Goal: Transaction & Acquisition: Download file/media

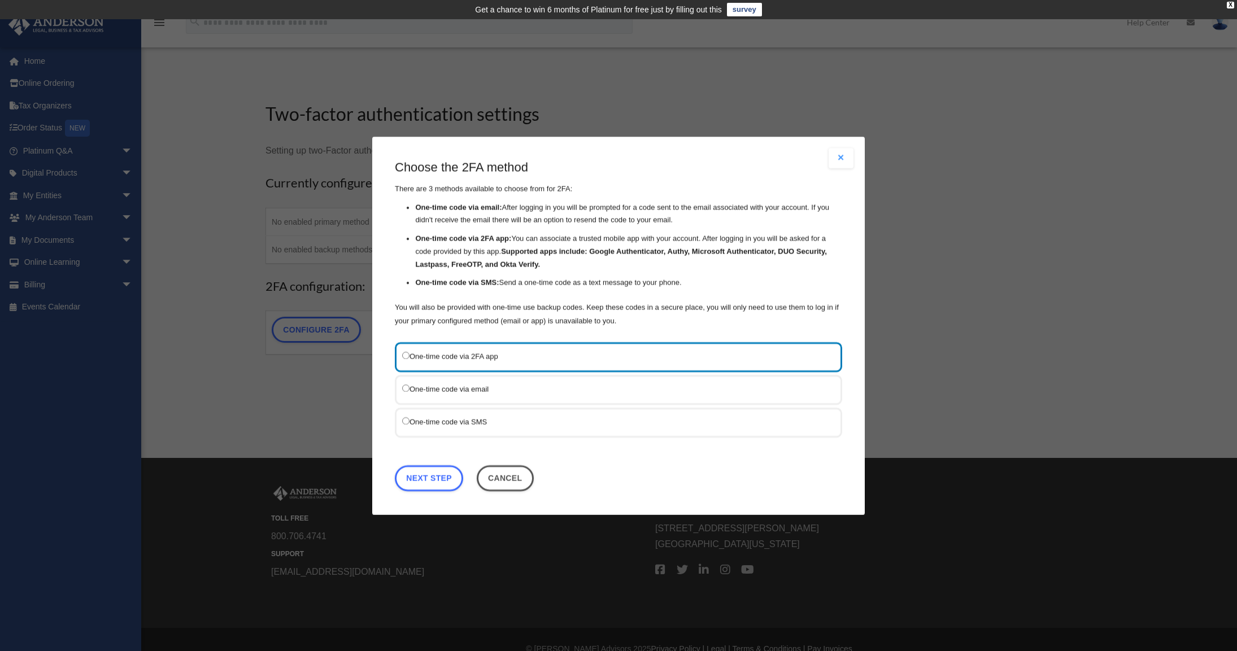
click at [462, 421] on label "One-time code via SMS" at bounding box center [612, 421] width 421 height 14
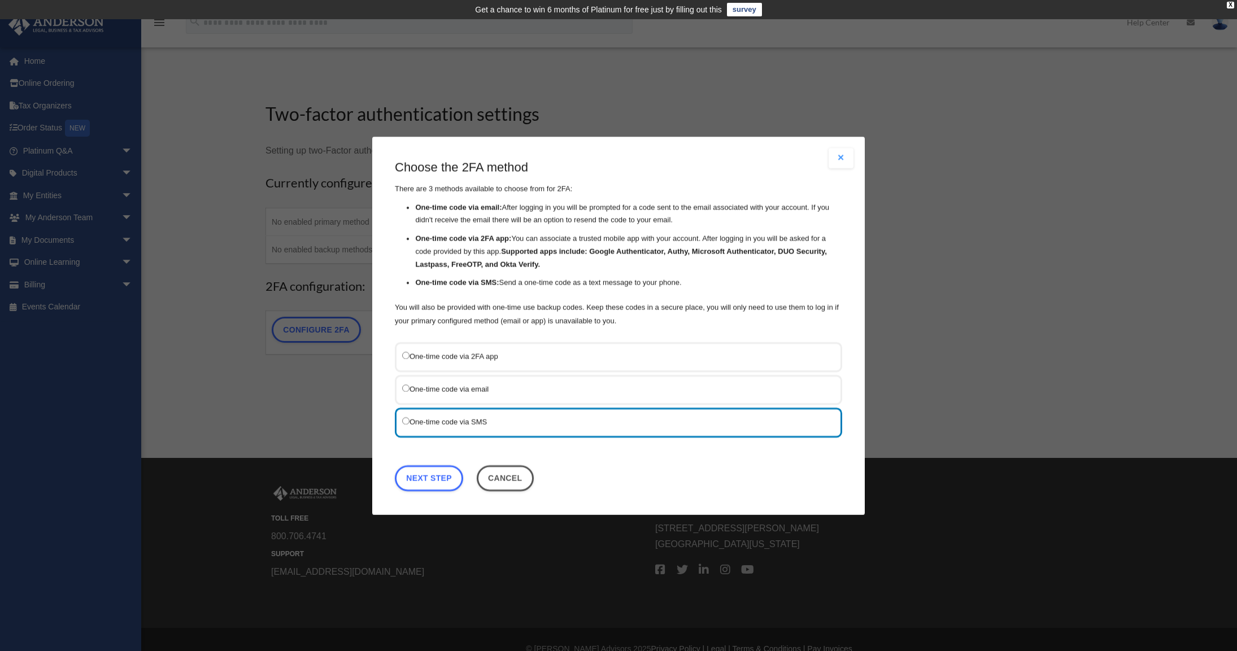
click at [409, 424] on label "One-time code via SMS" at bounding box center [612, 421] width 421 height 14
click at [432, 472] on link "Next Step" at bounding box center [429, 478] width 68 height 26
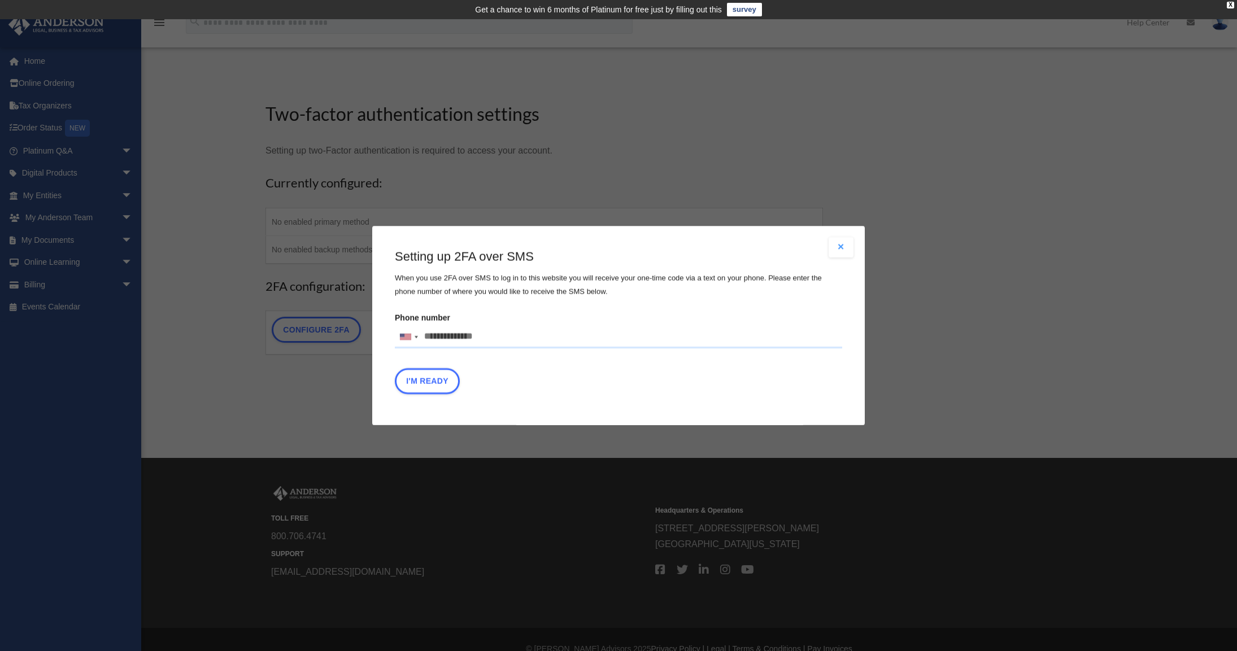
click at [462, 338] on input "Phone number United States +1 United Kingdom +44 Afghanistan (‫افغانستان‬‎) +93…" at bounding box center [618, 337] width 447 height 23
type input "**********"
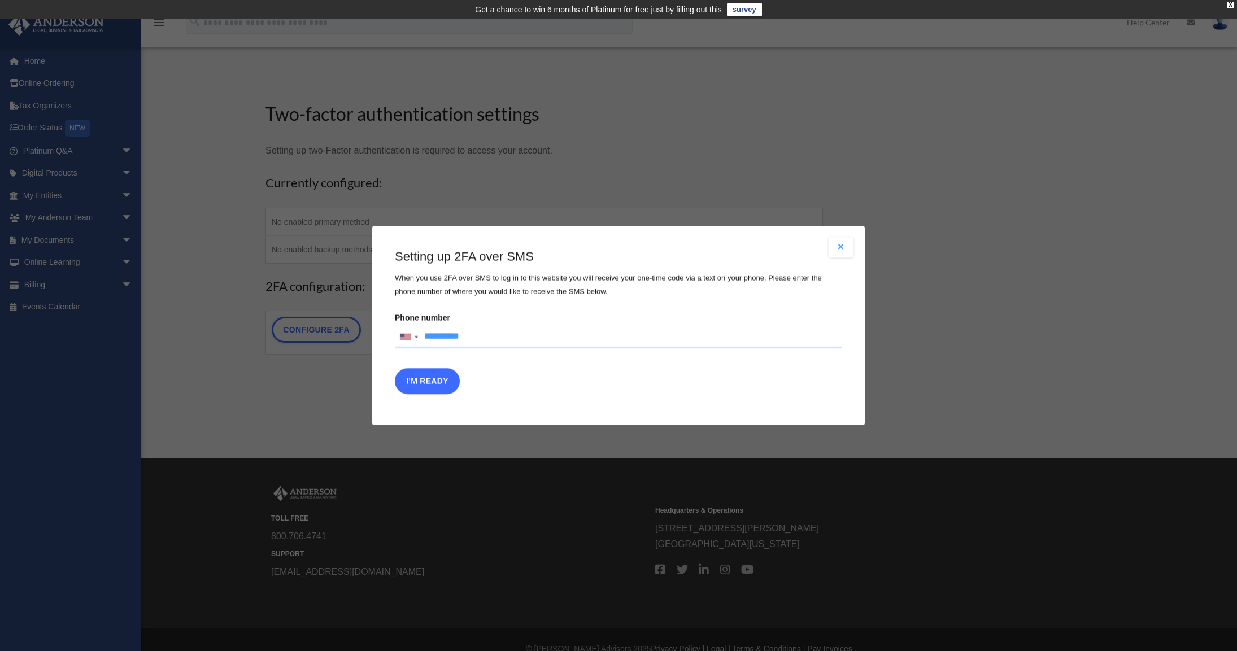
click at [437, 389] on button "I'm Ready" at bounding box center [427, 381] width 65 height 26
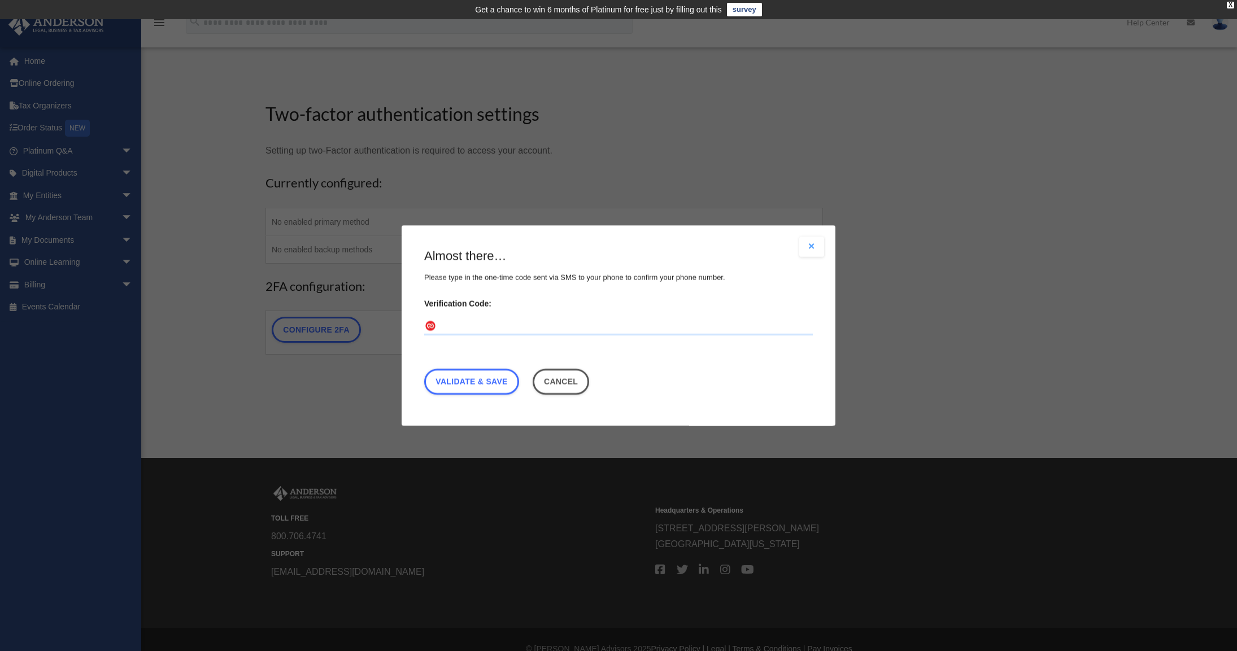
click at [495, 320] on input "Verification Code:" at bounding box center [618, 326] width 389 height 18
type input "******"
click at [507, 385] on link "Validate & Save" at bounding box center [471, 382] width 95 height 26
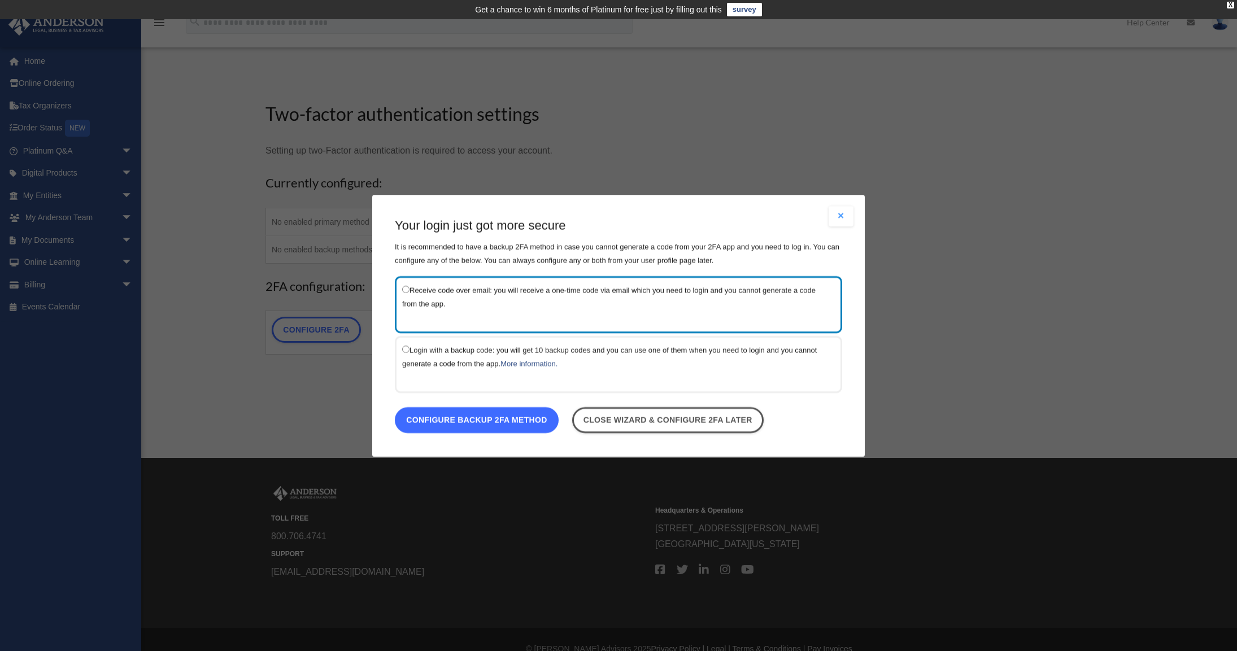
click at [510, 425] on link "Configure backup 2FA method" at bounding box center [477, 420] width 164 height 26
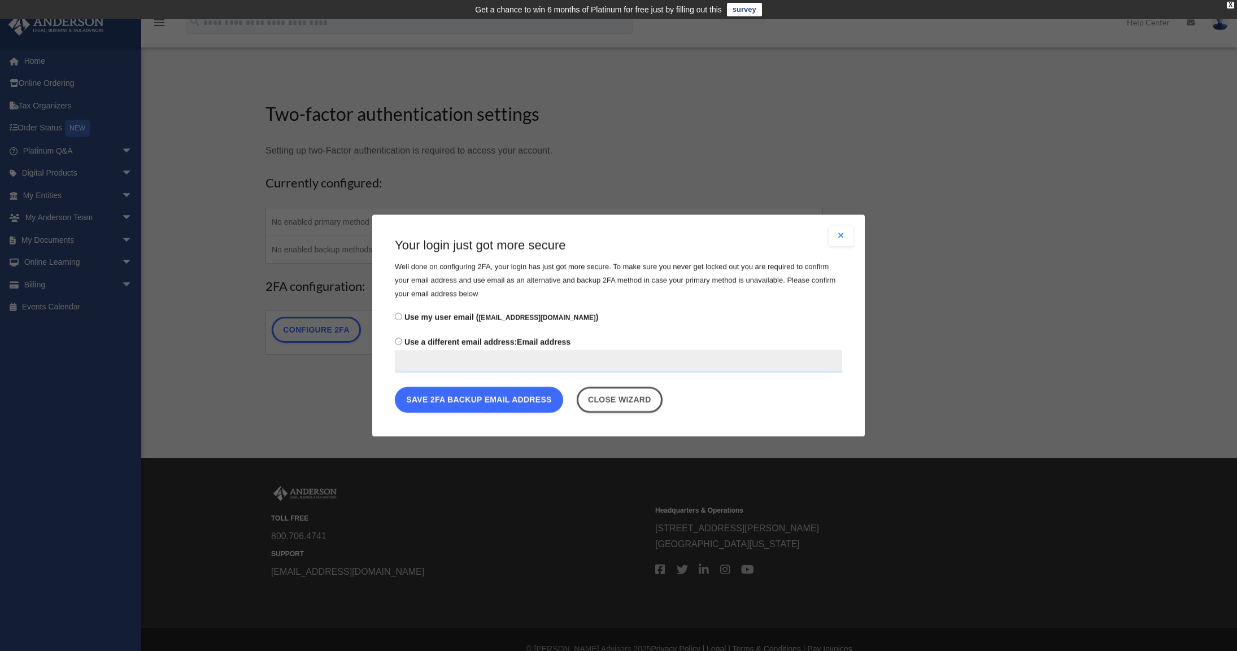
click at [473, 408] on button "Save 2FA backup email address" at bounding box center [479, 400] width 168 height 26
click at [474, 405] on button "Save 2FA backup email address" at bounding box center [479, 400] width 168 height 26
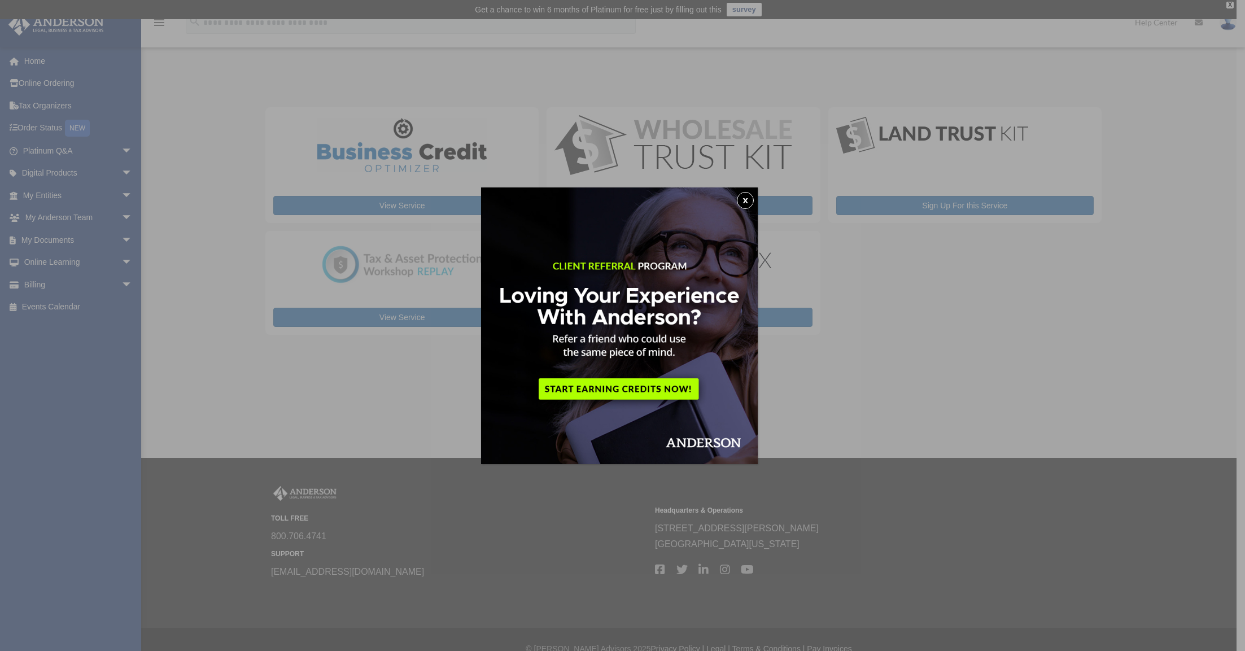
click at [747, 203] on button "x" at bounding box center [745, 200] width 17 height 17
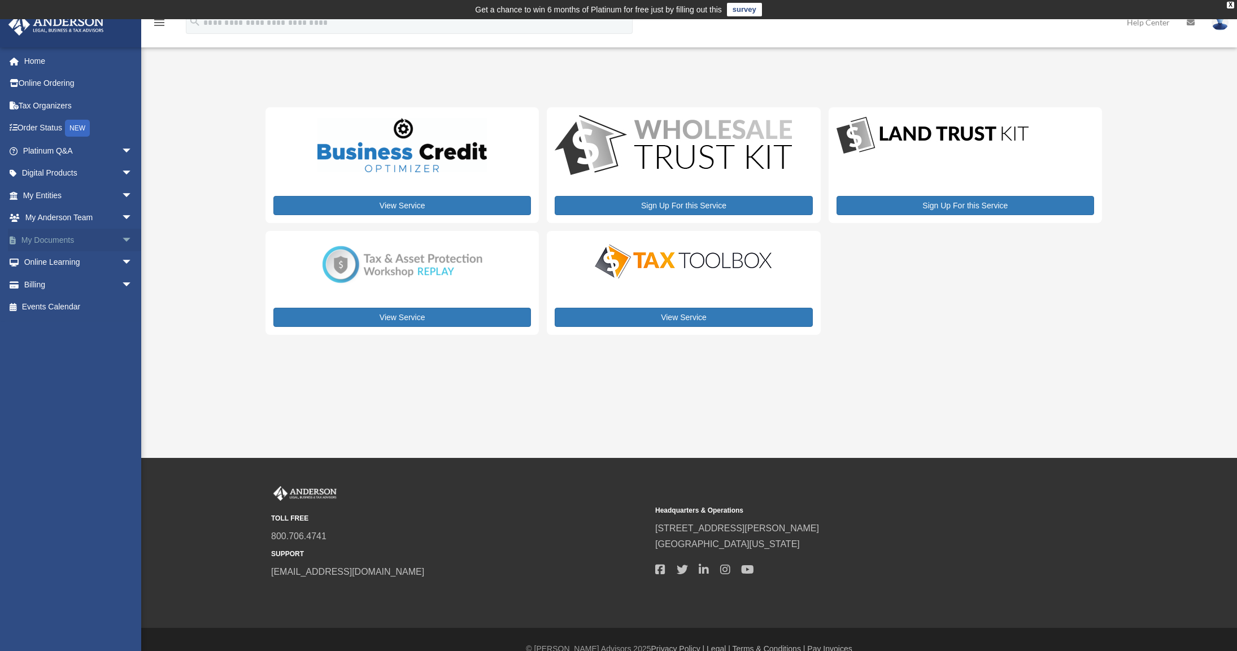
click at [59, 243] on link "My Documents arrow_drop_down" at bounding box center [79, 240] width 142 height 23
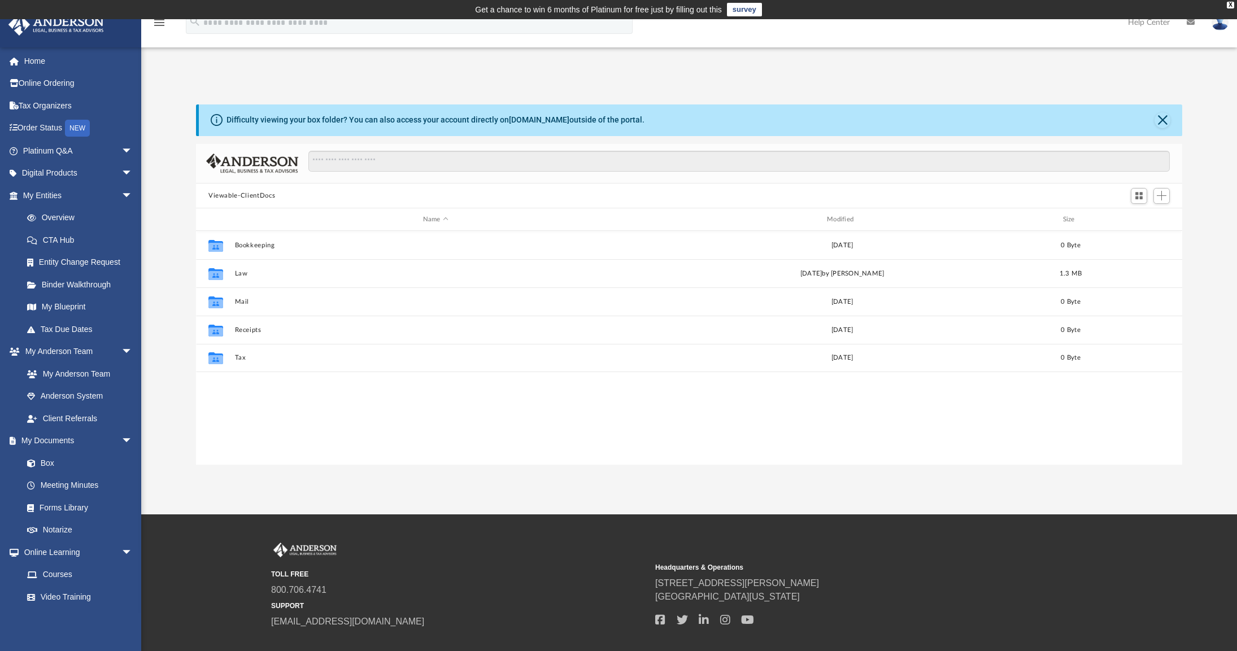
scroll to position [248, 977]
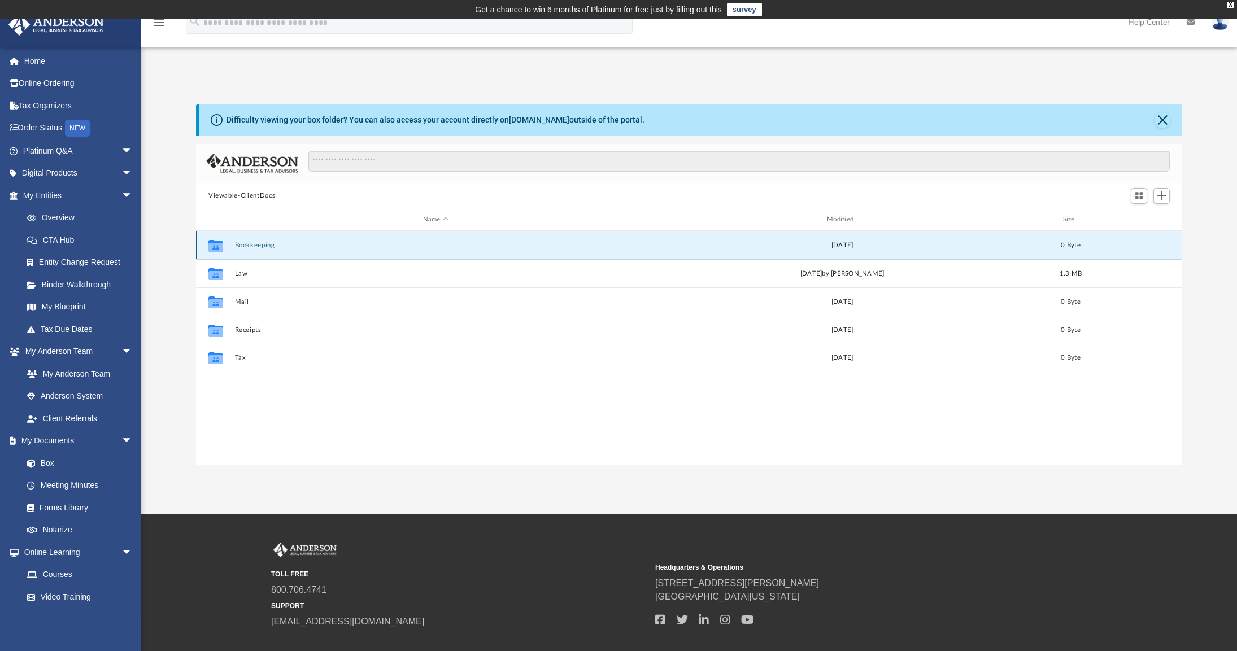
click at [235, 244] on button "Bookkeeping" at bounding box center [435, 245] width 401 height 7
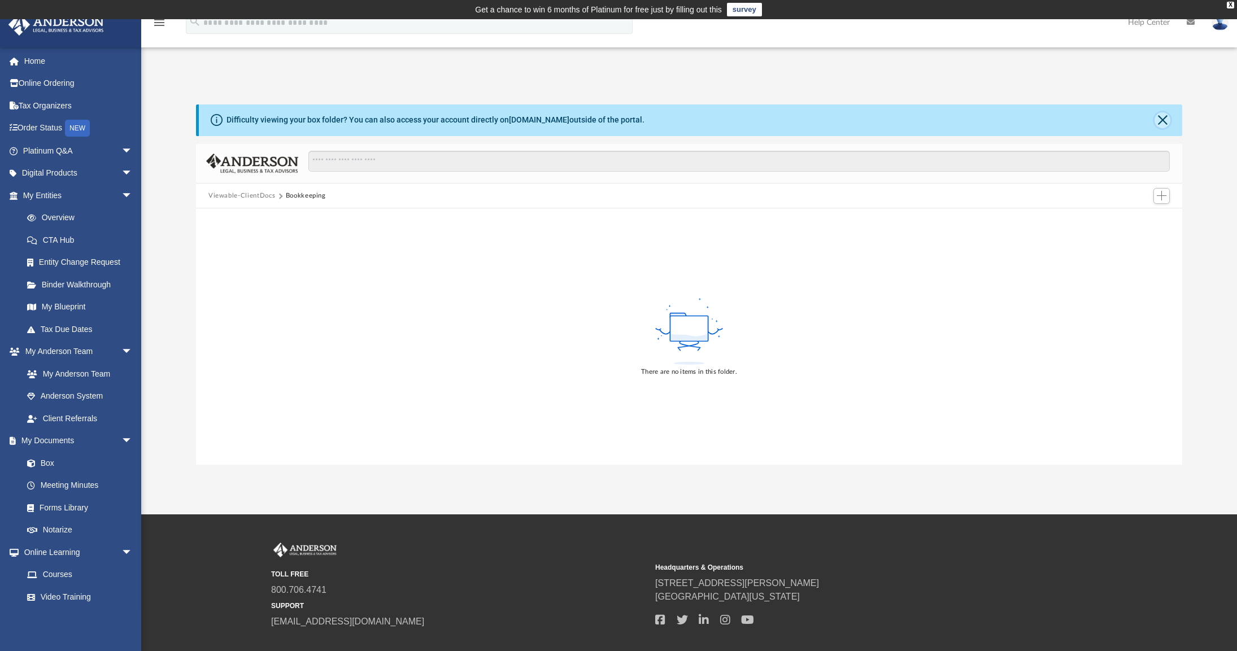
click at [1166, 124] on button "Close" at bounding box center [1162, 120] width 16 height 16
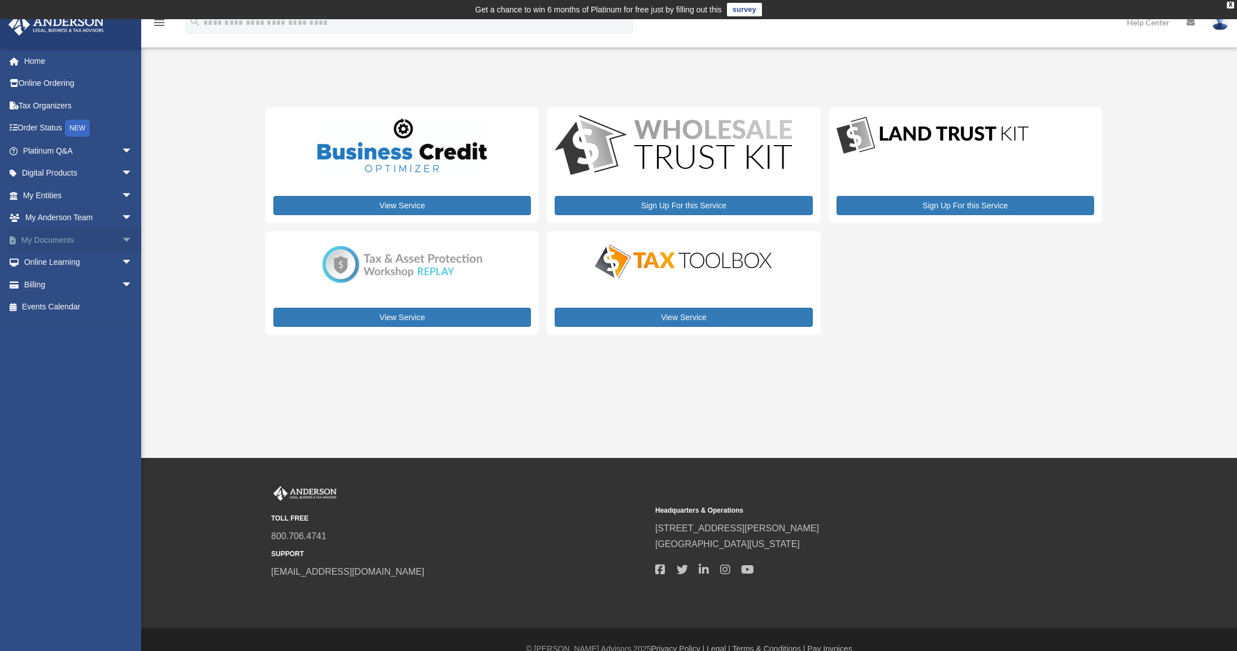
click at [69, 244] on link "My Documents arrow_drop_down" at bounding box center [79, 240] width 142 height 23
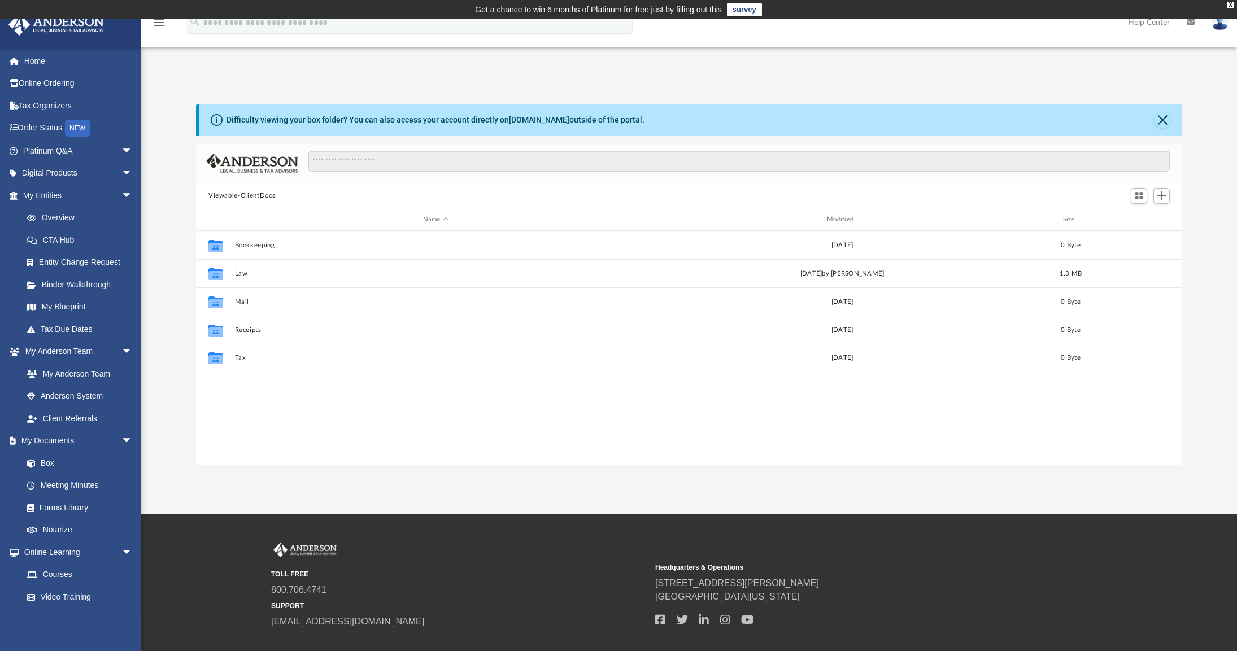
scroll to position [248, 977]
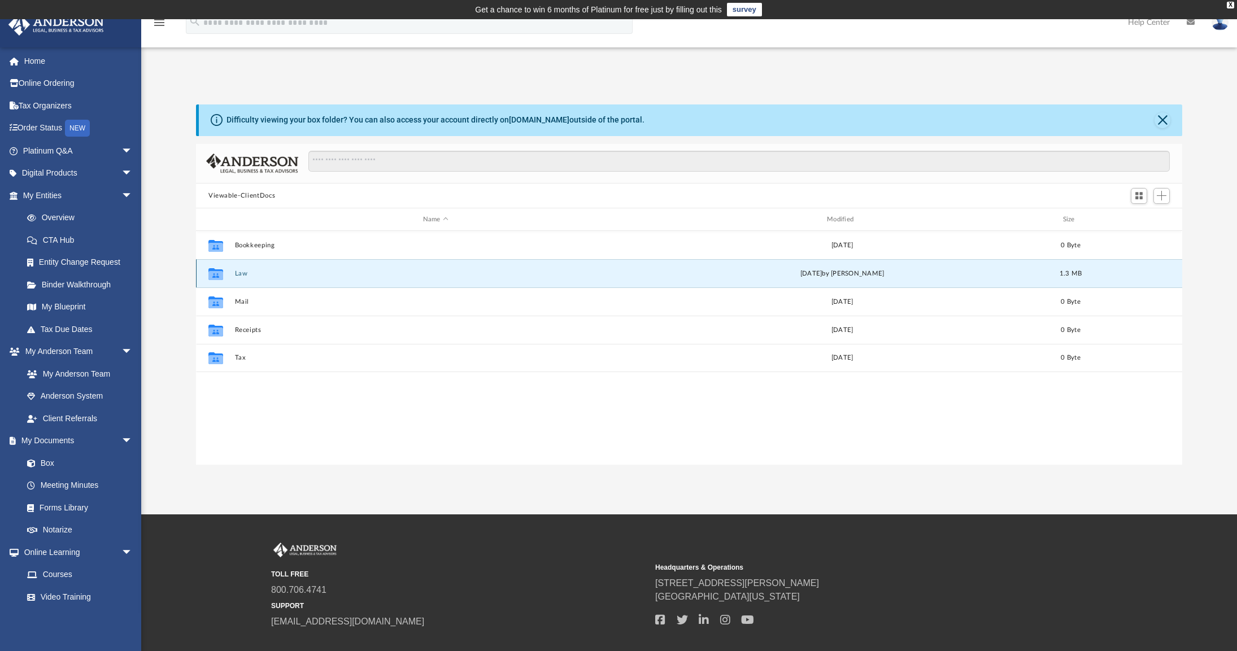
click at [238, 276] on button "Law" at bounding box center [435, 273] width 401 height 7
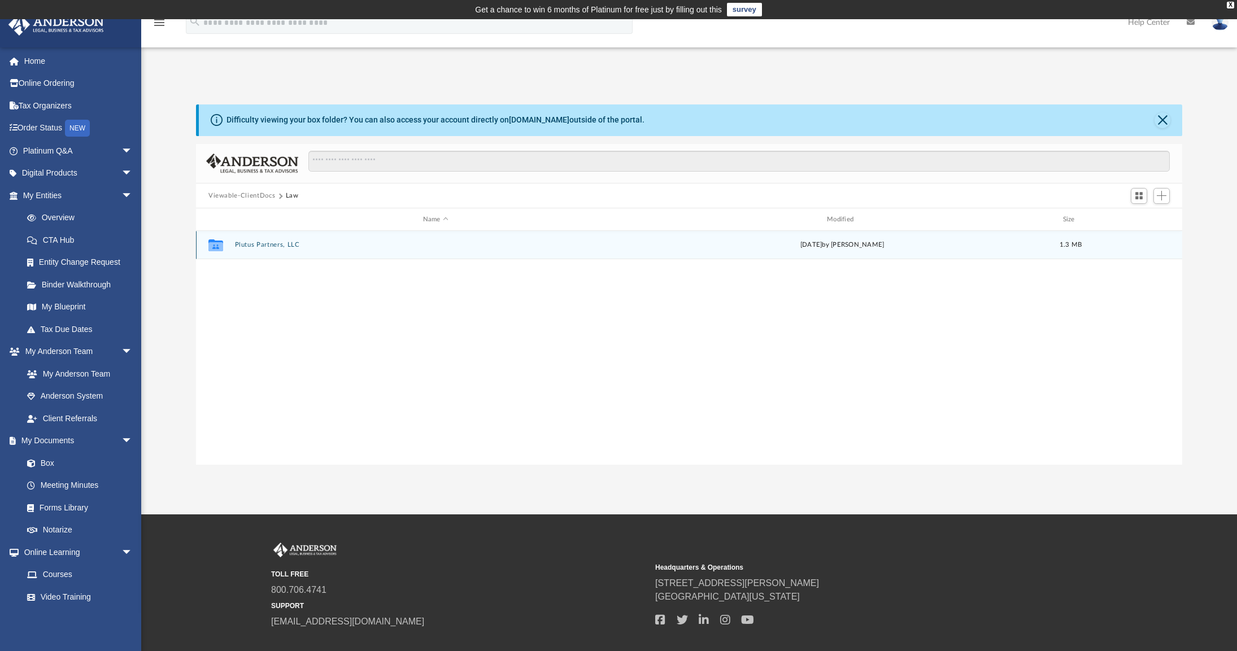
click at [257, 250] on div "Collaborated Folder Plutus Partners, LLC [DATE] by [PERSON_NAME] 1.3 MB" at bounding box center [689, 245] width 986 height 28
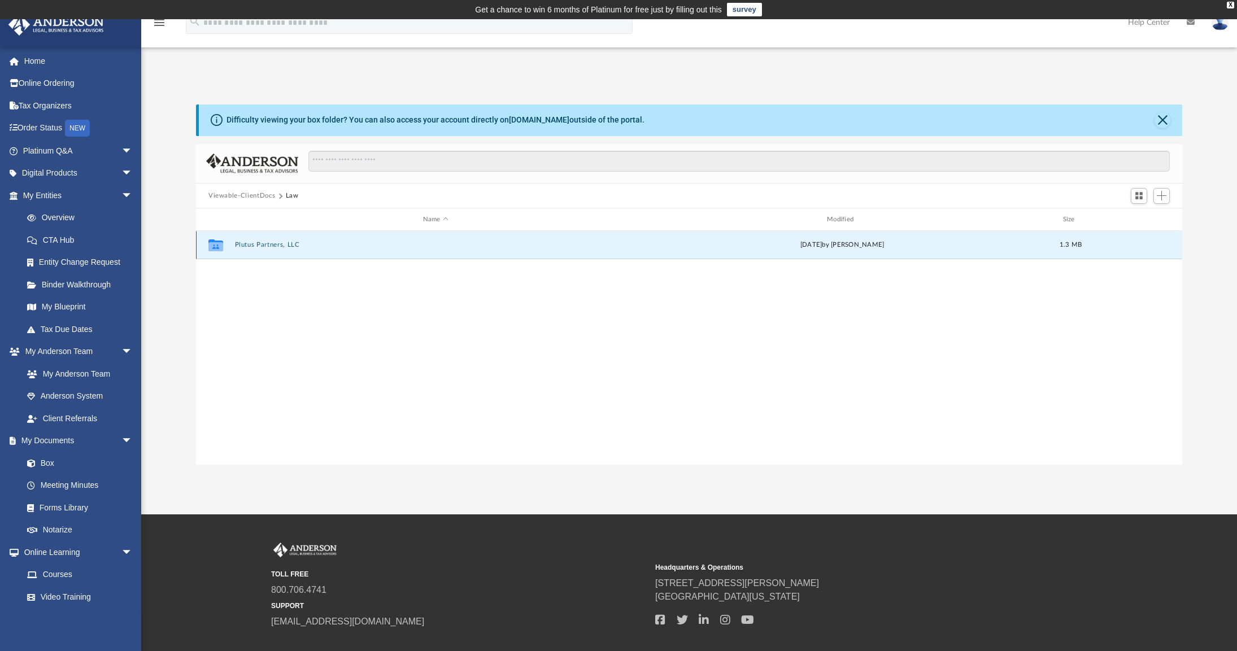
click at [258, 249] on div "Collaborated Folder Plutus Partners, LLC [DATE] by [PERSON_NAME] 1.3 MB" at bounding box center [689, 245] width 986 height 28
click at [260, 244] on button "Plutus Partners, LLC" at bounding box center [435, 245] width 401 height 7
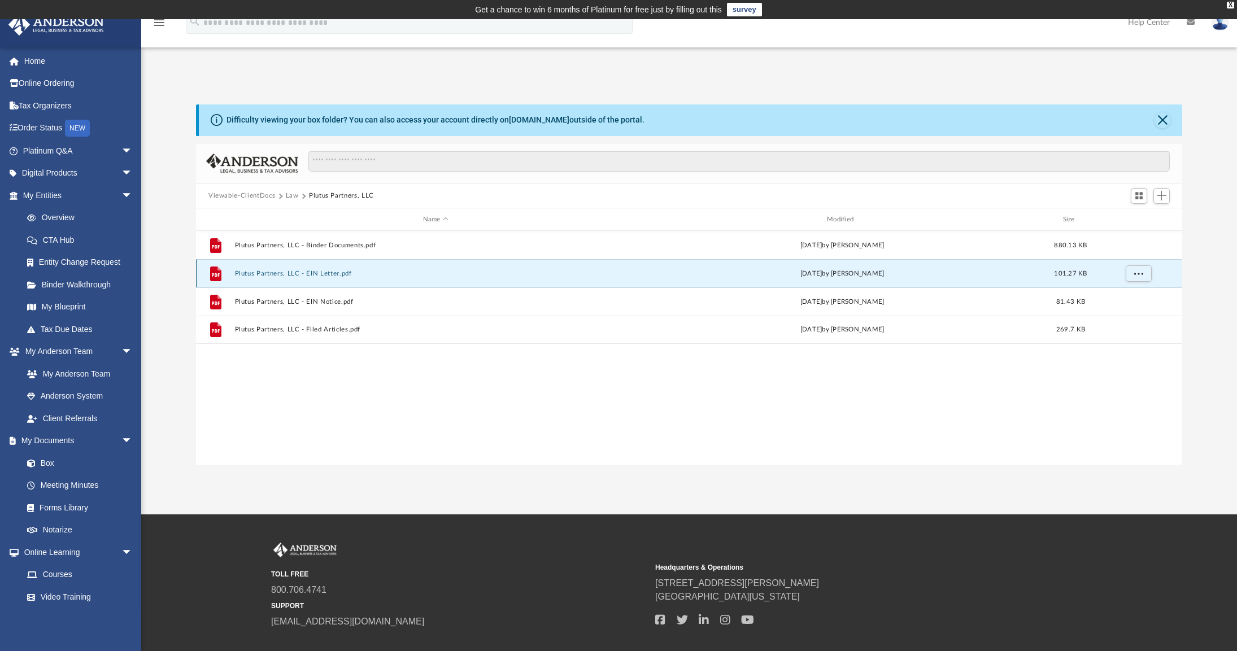
click at [315, 277] on button "Plutus Partners, LLC - EIN Letter.pdf" at bounding box center [435, 273] width 401 height 7
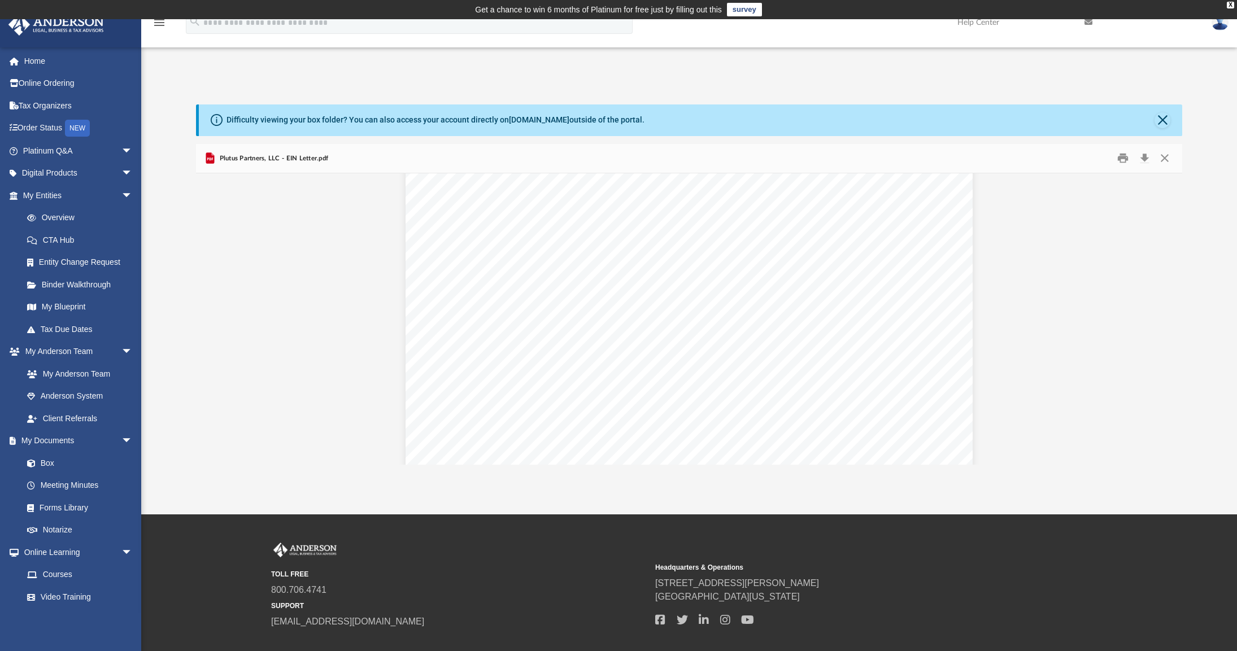
scroll to position [0, 0]
click at [1141, 162] on button "Download" at bounding box center [1144, 159] width 20 height 18
click at [1159, 122] on button "Close" at bounding box center [1162, 120] width 16 height 16
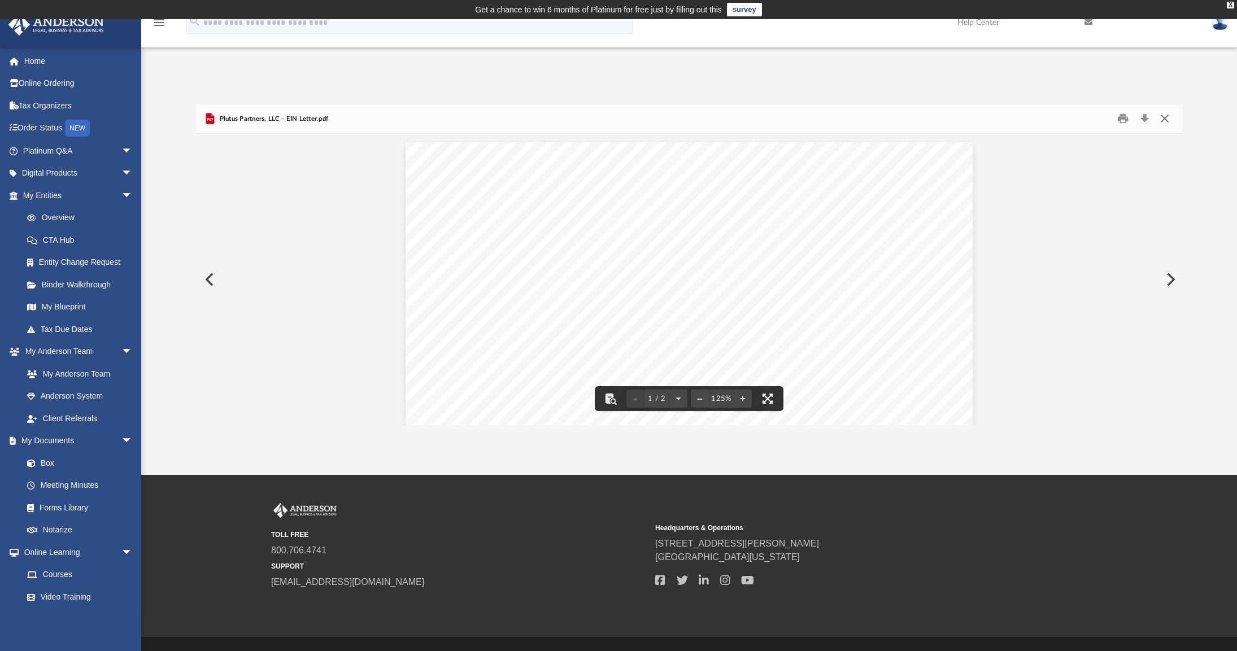
click at [1163, 123] on button "Close" at bounding box center [1164, 119] width 20 height 18
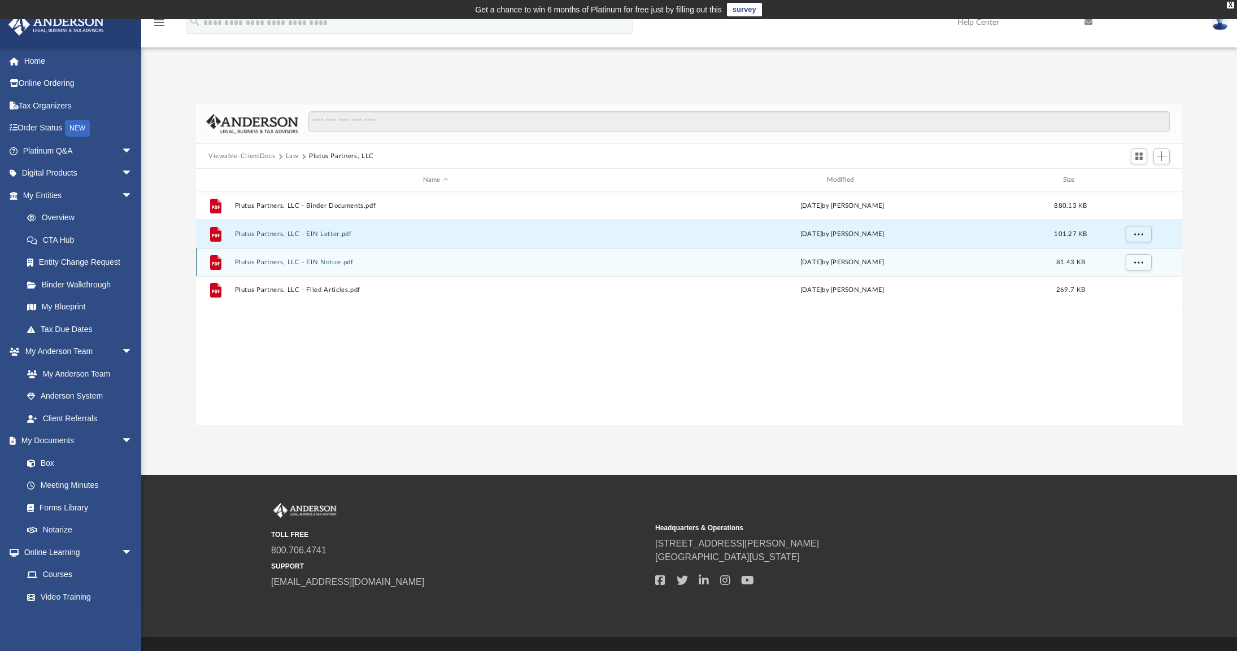
click at [308, 264] on button "Plutus Partners, LLC - EIN Notice.pdf" at bounding box center [435, 262] width 401 height 7
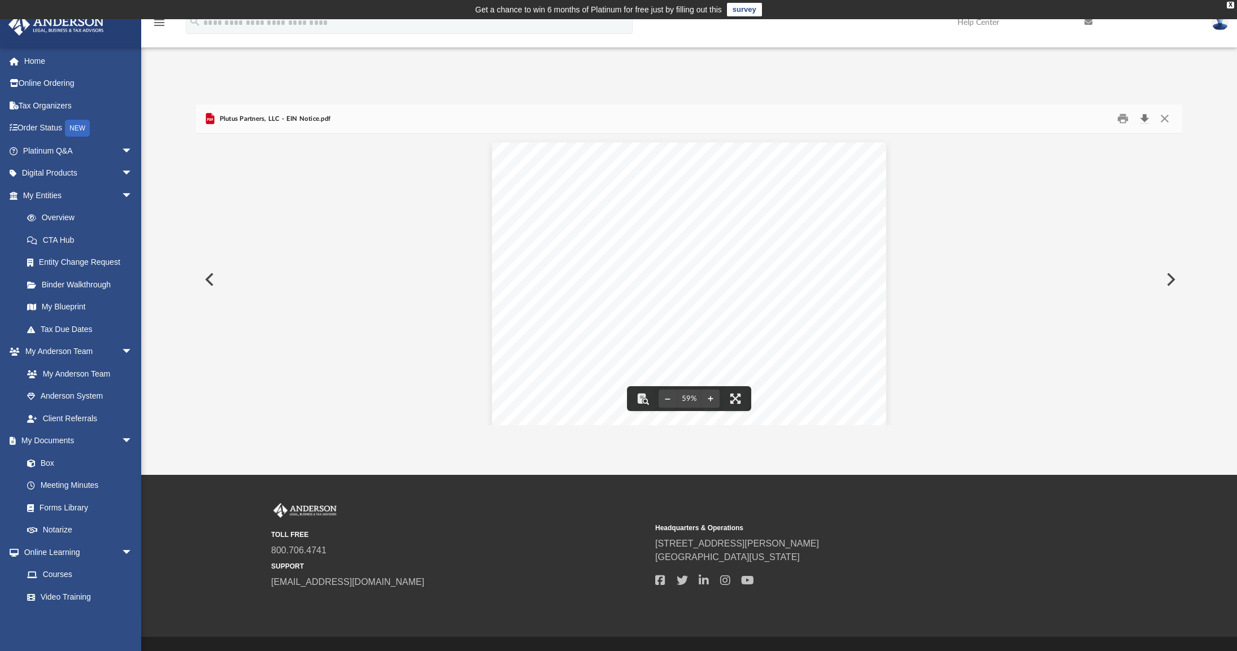
click at [1148, 120] on button "Download" at bounding box center [1144, 119] width 20 height 18
click at [1165, 119] on button "Close" at bounding box center [1164, 119] width 20 height 18
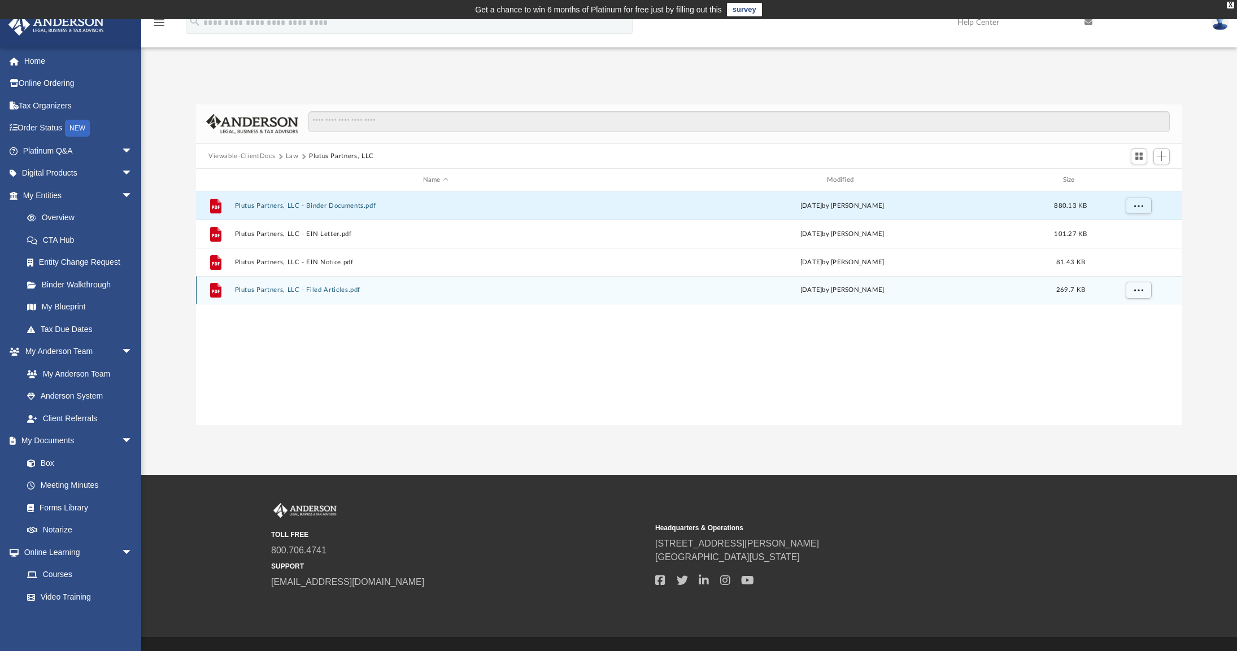
drag, startPoint x: 302, startPoint y: 206, endPoint x: 300, endPoint y: 285, distance: 79.6
click at [300, 285] on div "File Plutus Partners, LLC - Binder Documents.pdf [DATE] by [PERSON_NAME] 880.13…" at bounding box center [689, 247] width 986 height 113
click at [298, 289] on button "Plutus Partners, LLC - Filed Articles.pdf" at bounding box center [435, 290] width 401 height 7
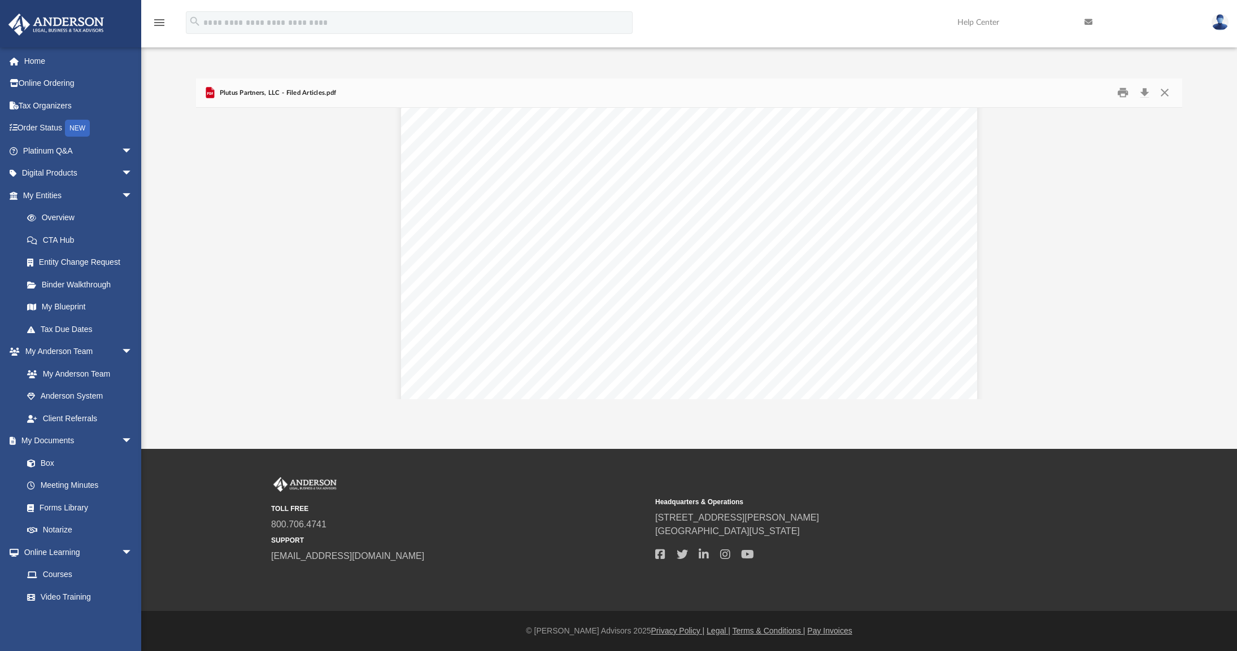
scroll to position [2202, 0]
click at [1166, 94] on button "Close" at bounding box center [1164, 93] width 20 height 18
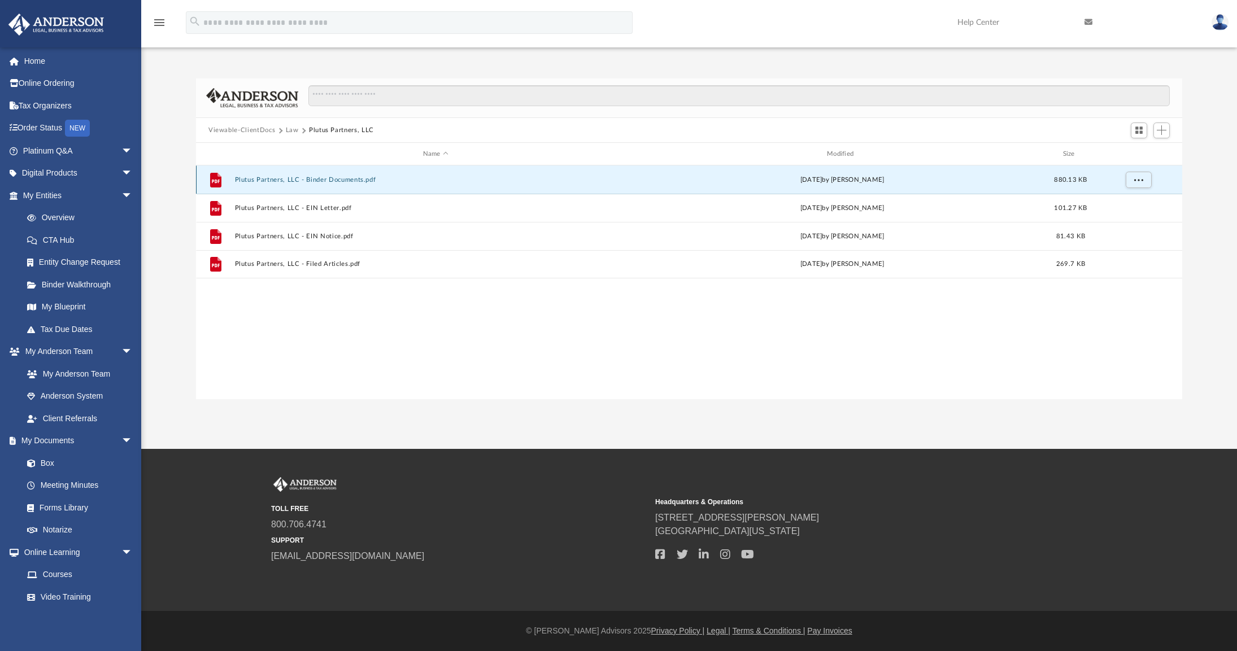
click at [364, 178] on button "Plutus Partners, LLC - Binder Documents.pdf" at bounding box center [435, 179] width 401 height 7
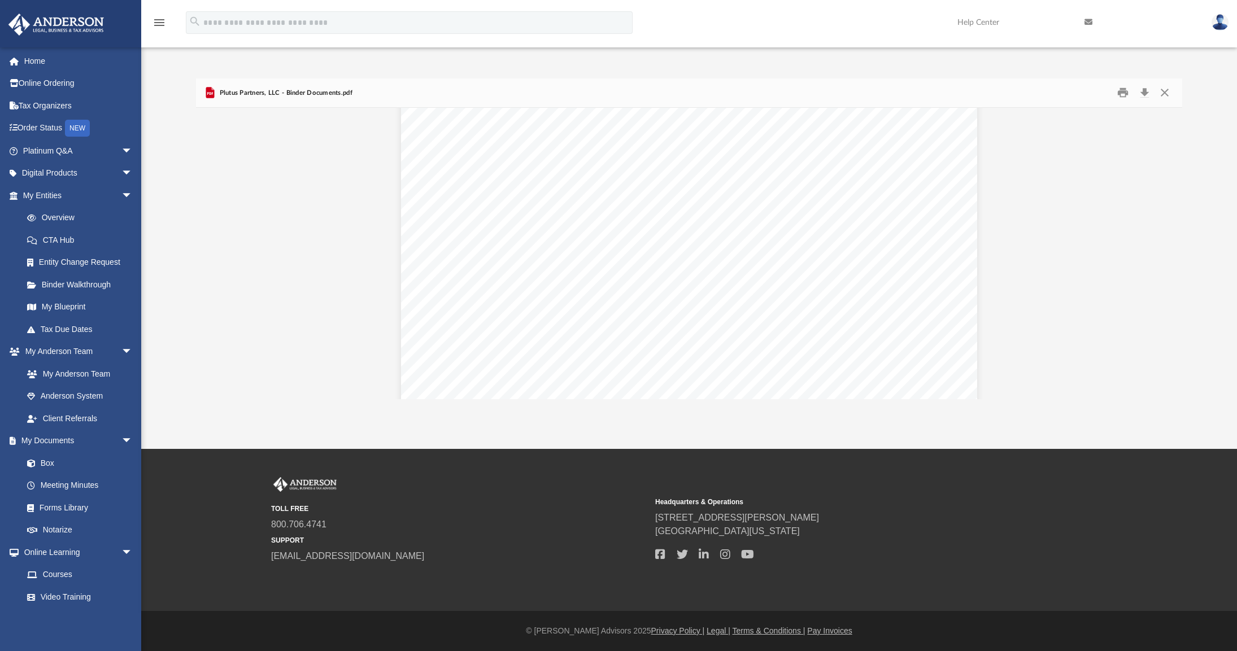
scroll to position [8111, 0]
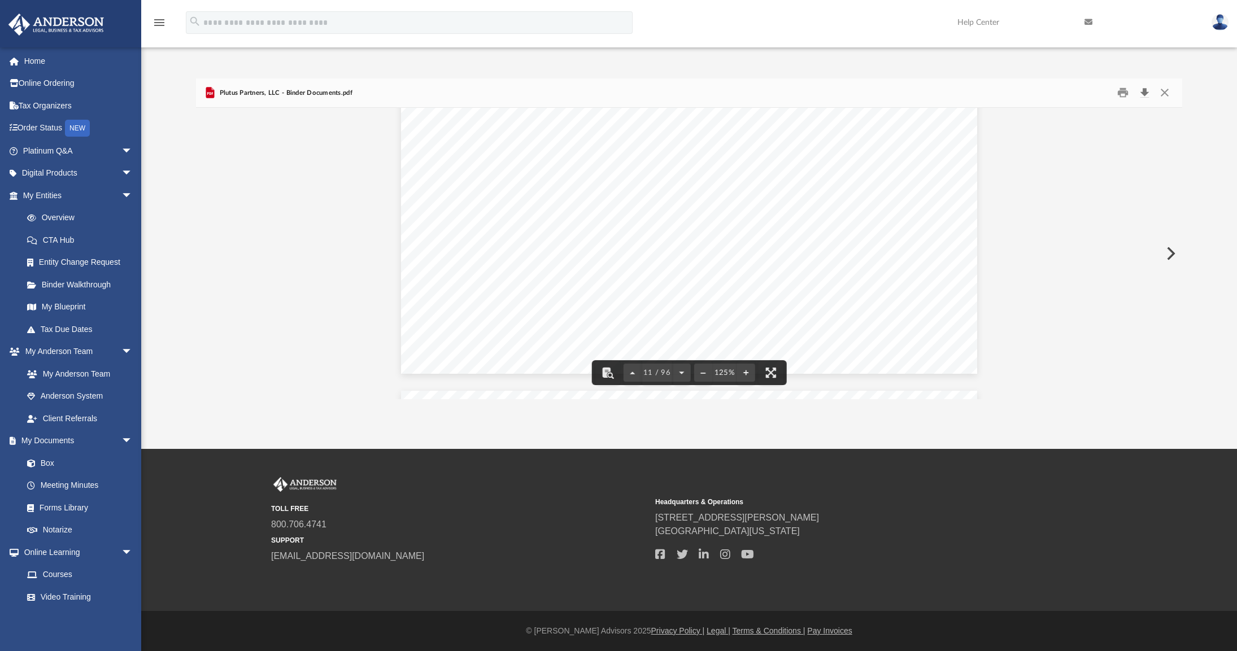
click at [1146, 92] on button "Download" at bounding box center [1144, 93] width 20 height 18
